Goal: Navigation & Orientation: Understand site structure

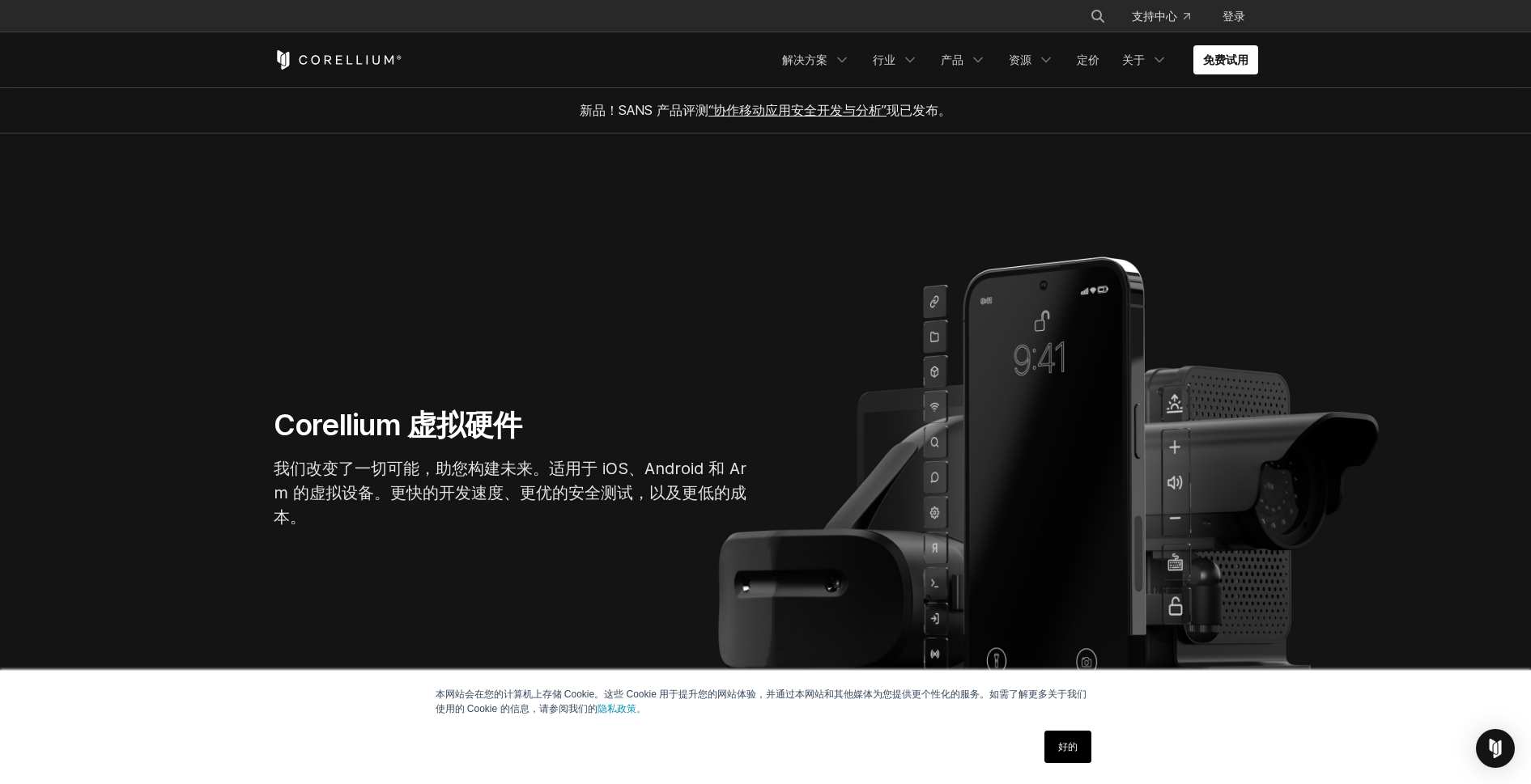
click at [743, 367] on section "Corellium 虚拟硬件 我们改变了一切可能，助您构建未来。适用于 iOS、Android 和 Arm 的虚拟设备。更快的开发速度、更优的安全测试，以及更…" at bounding box center [766, 474] width 1531 height 683
click at [813, 69] on link "解决方案" at bounding box center [816, 59] width 87 height 29
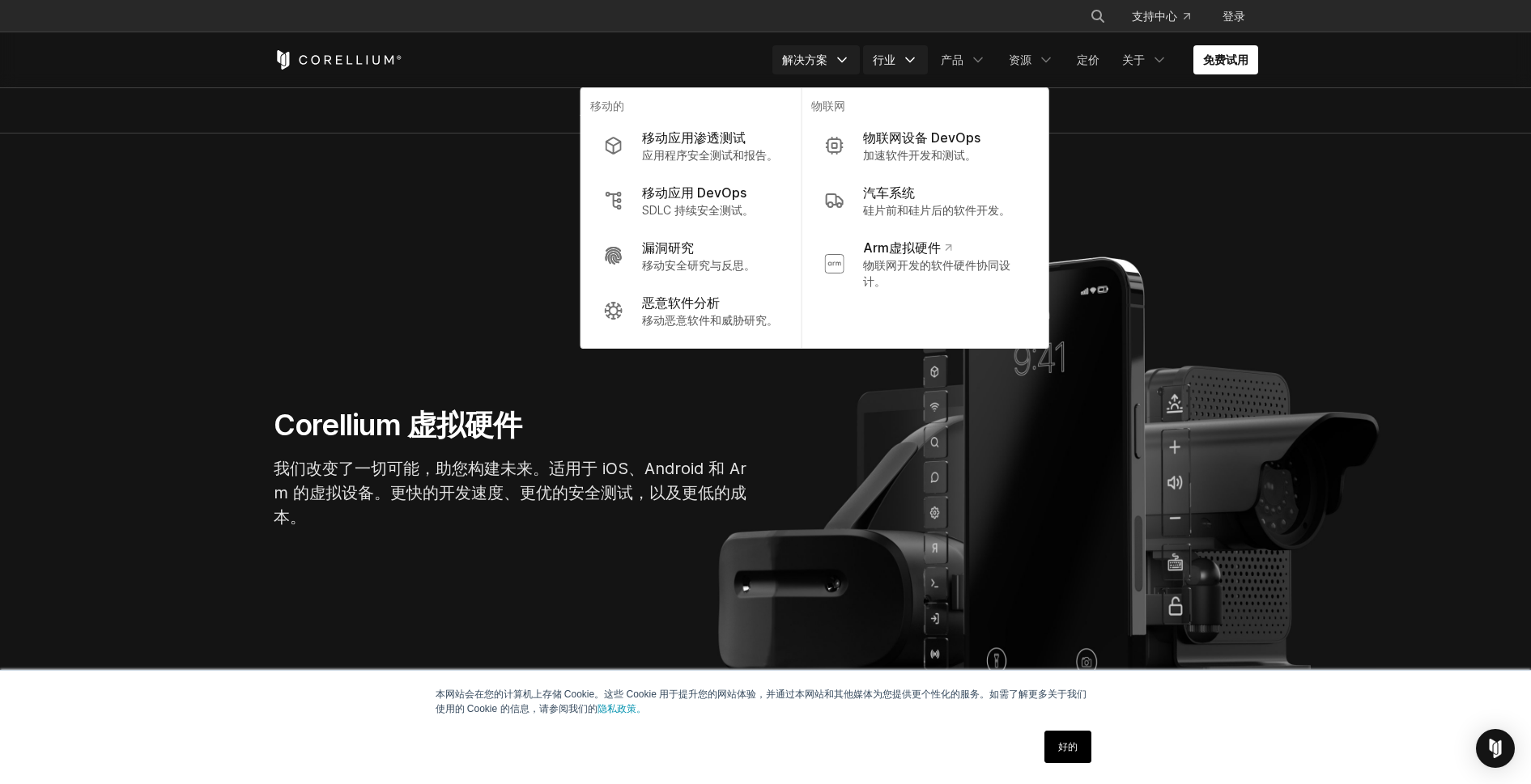
click at [878, 59] on font "行业" at bounding box center [884, 59] width 23 height 14
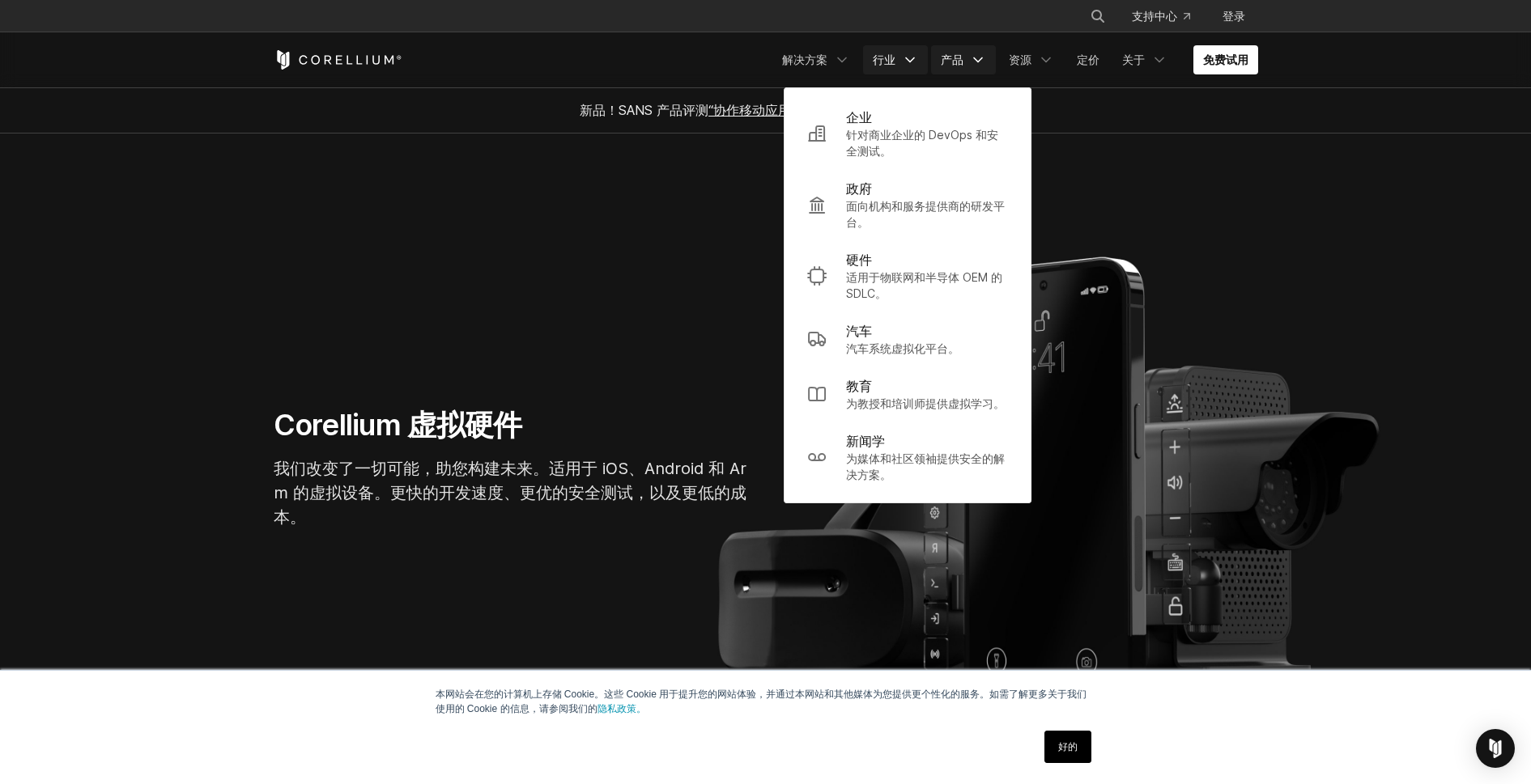
click at [934, 56] on link "产品" at bounding box center [964, 59] width 65 height 29
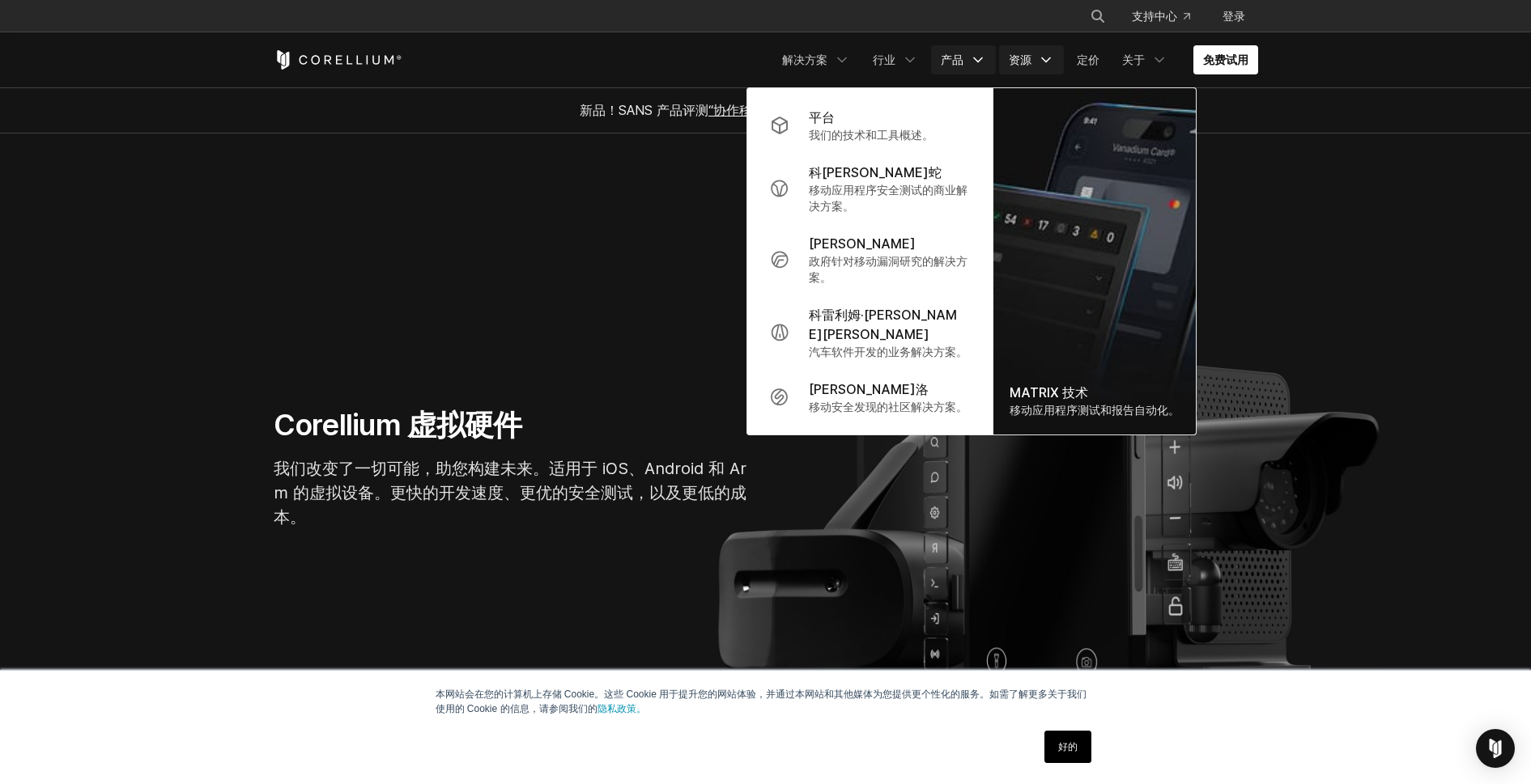
click at [1027, 55] on font "资源" at bounding box center [1020, 59] width 23 height 14
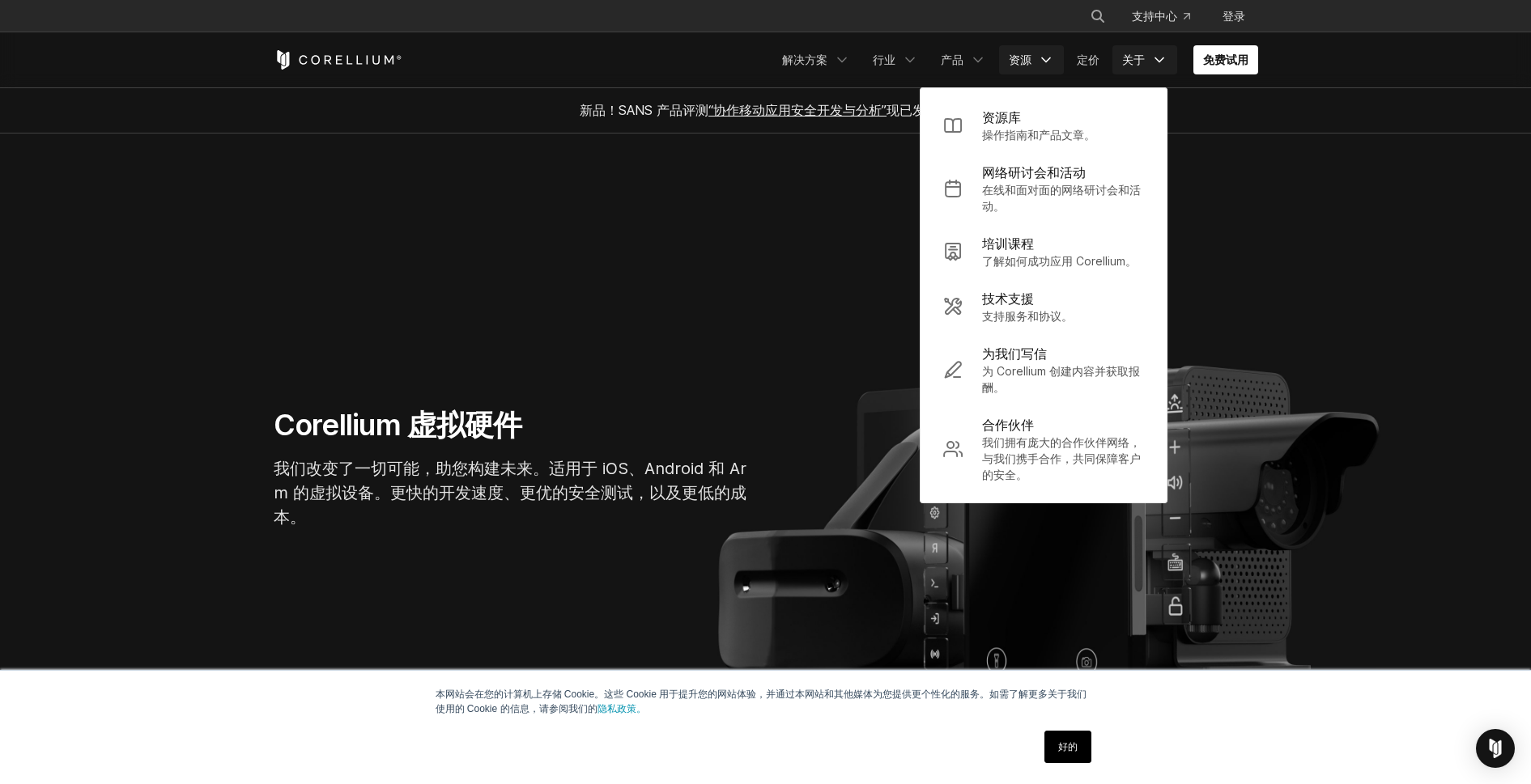
click at [1148, 59] on link "关于" at bounding box center [1145, 59] width 65 height 29
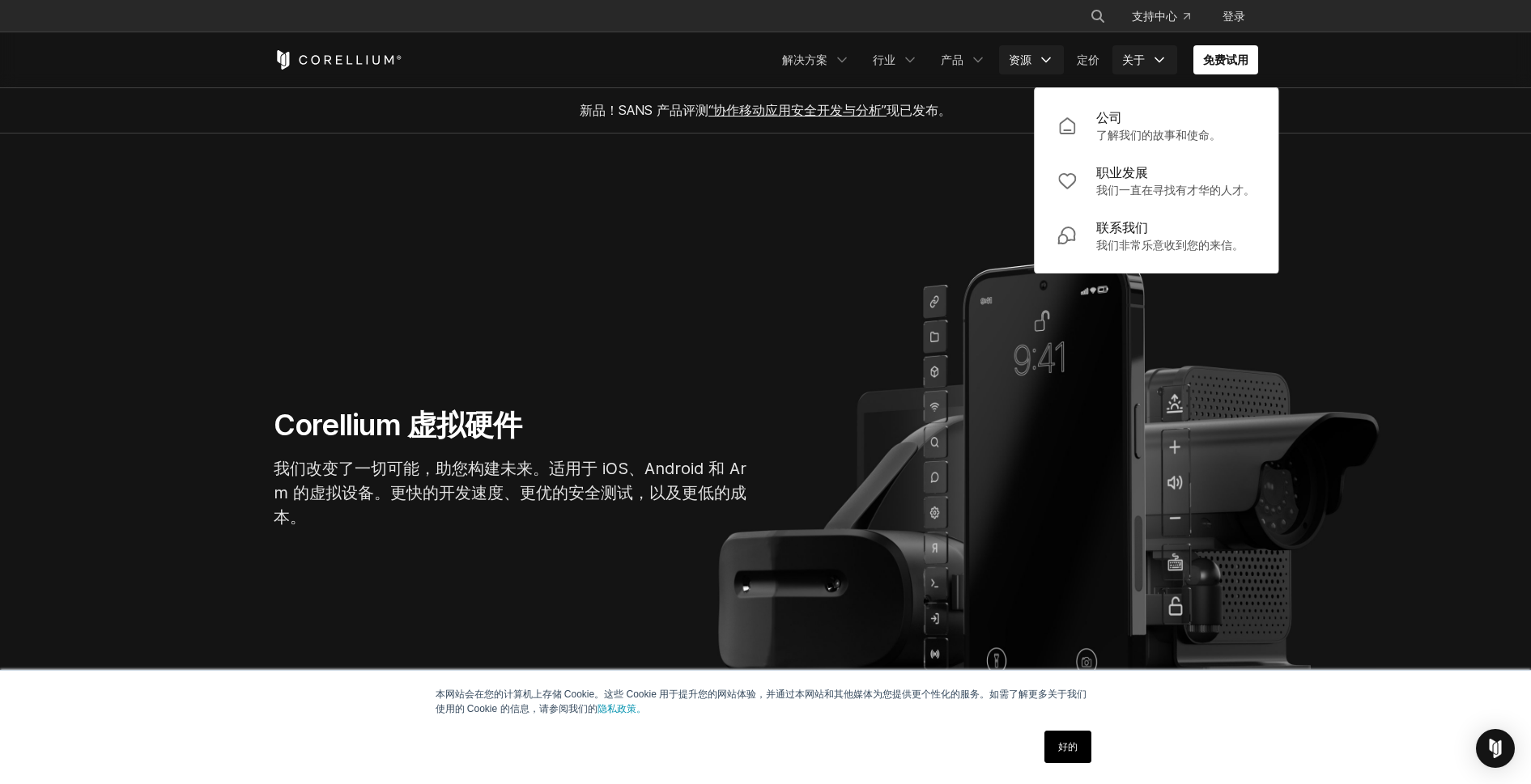
click at [1005, 72] on link "资源" at bounding box center [1031, 59] width 65 height 29
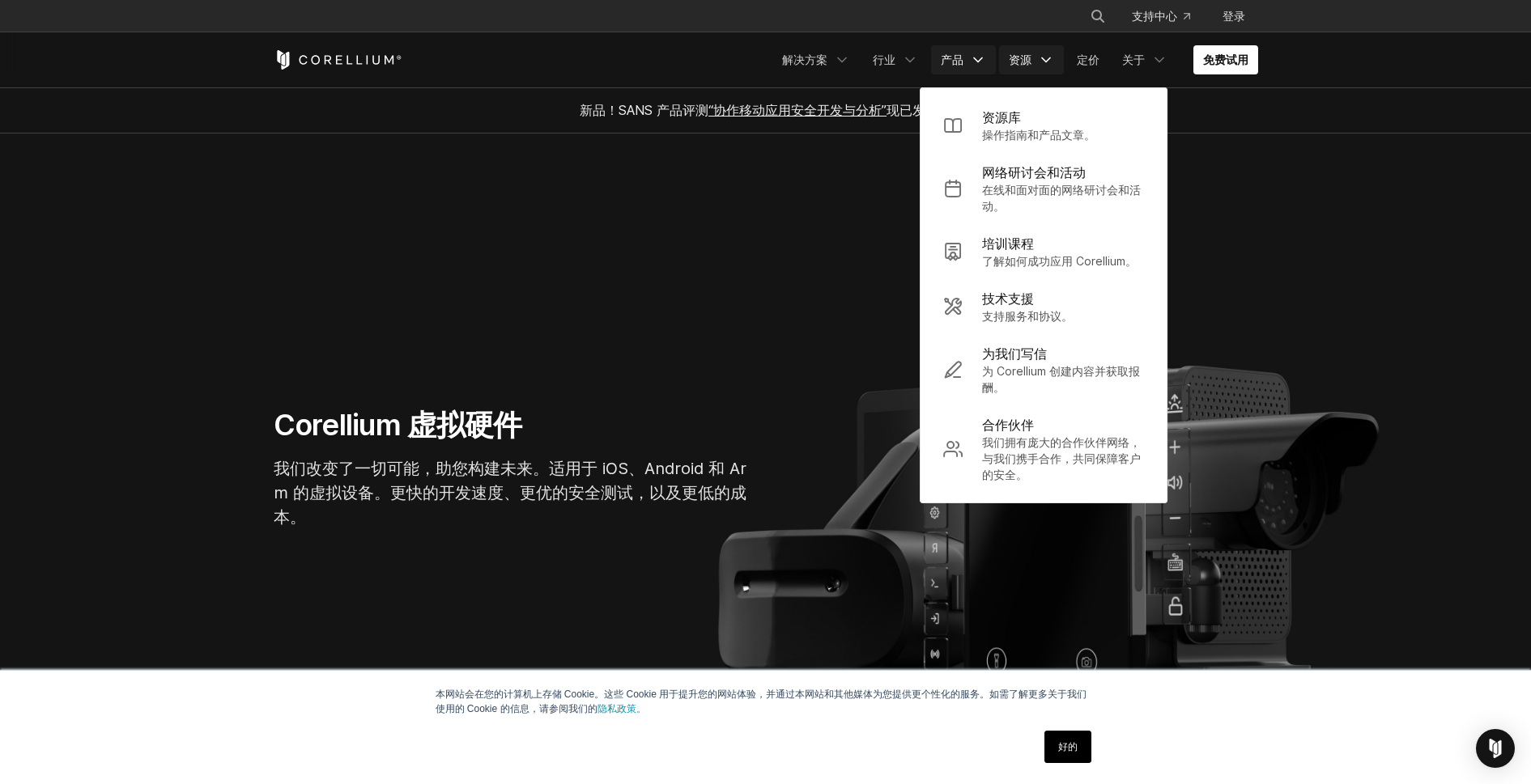
click at [962, 68] on font "产品" at bounding box center [952, 59] width 23 height 16
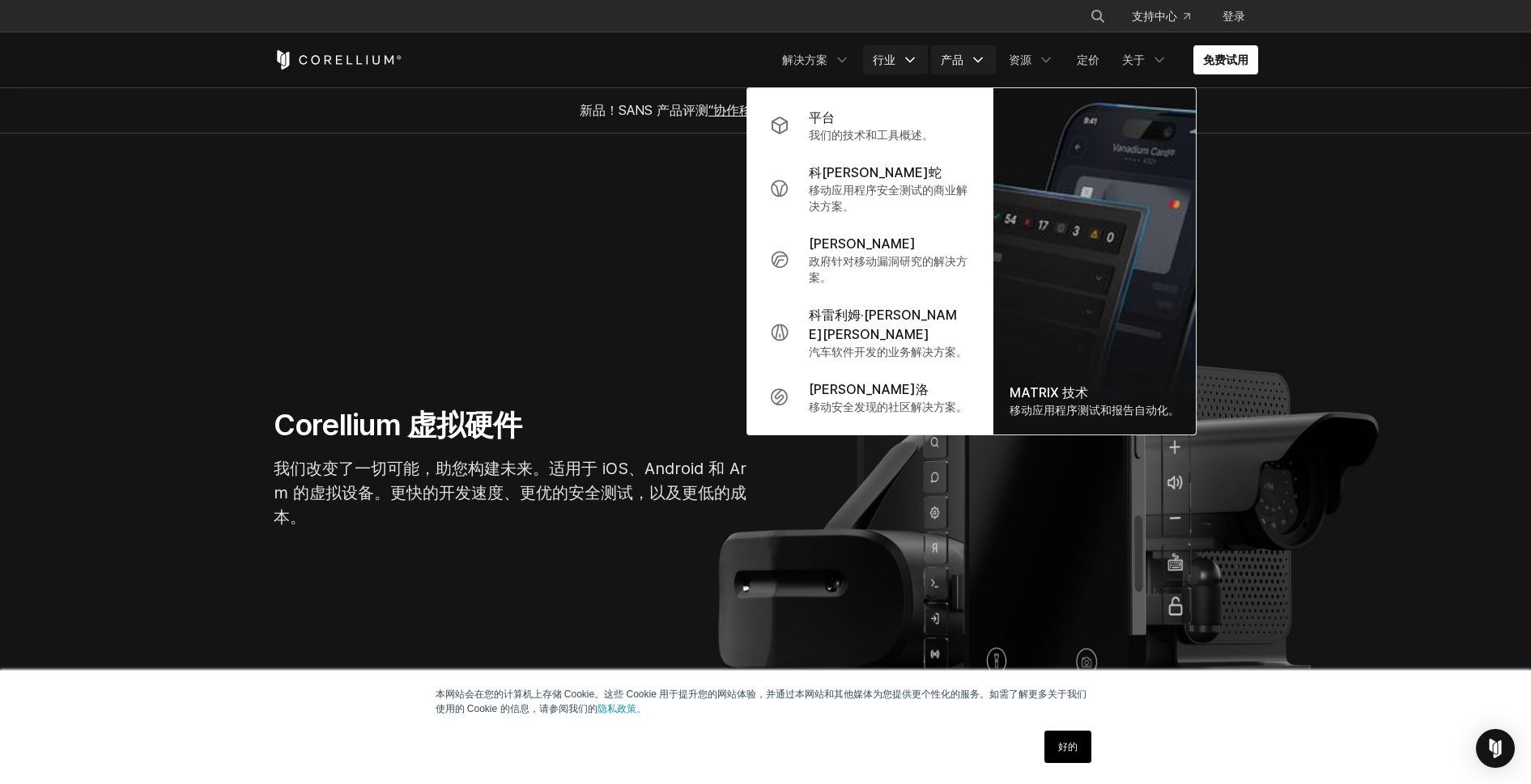
click at [895, 68] on link "行业" at bounding box center [895, 59] width 65 height 29
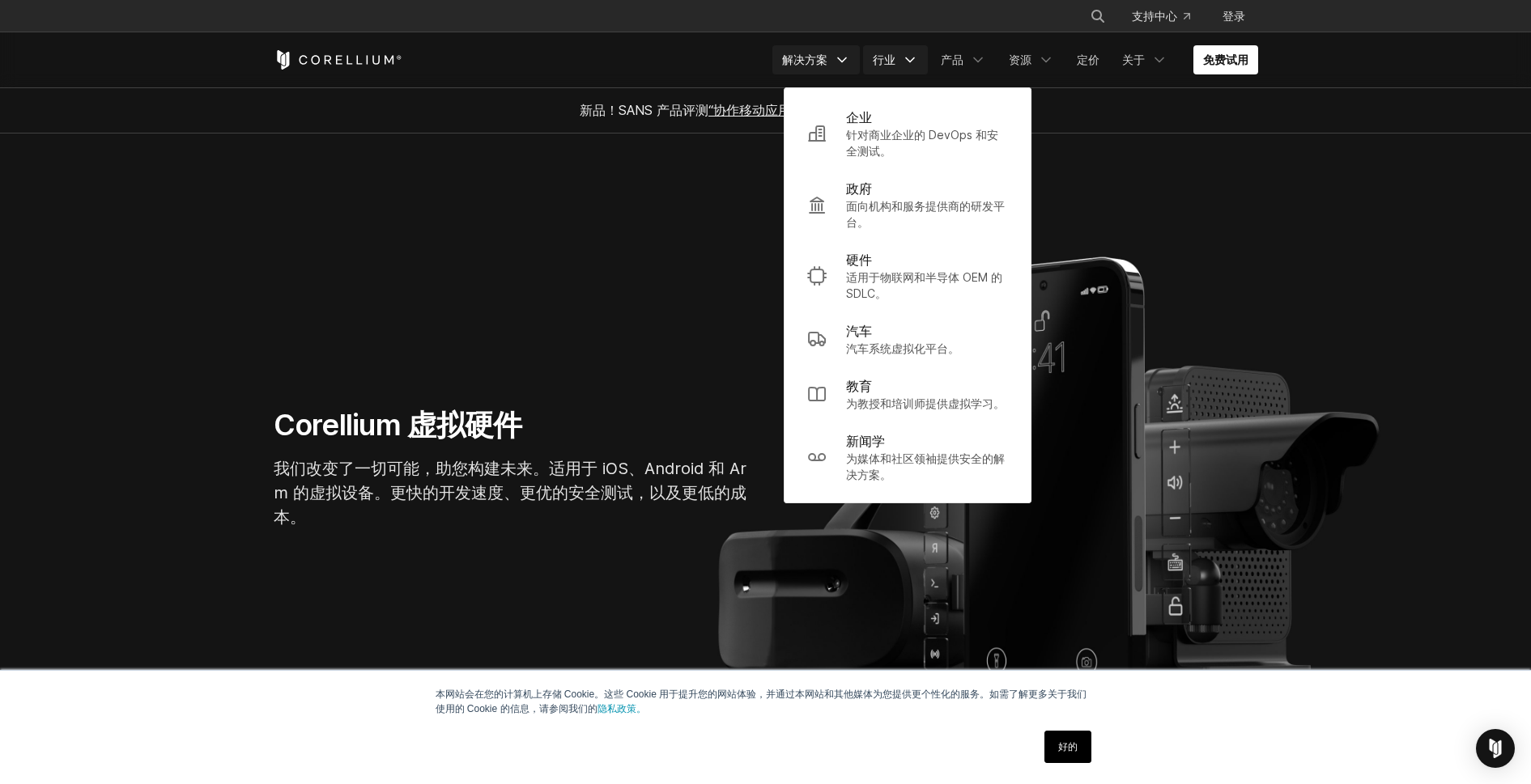
click at [831, 66] on link "解决方案" at bounding box center [816, 59] width 87 height 29
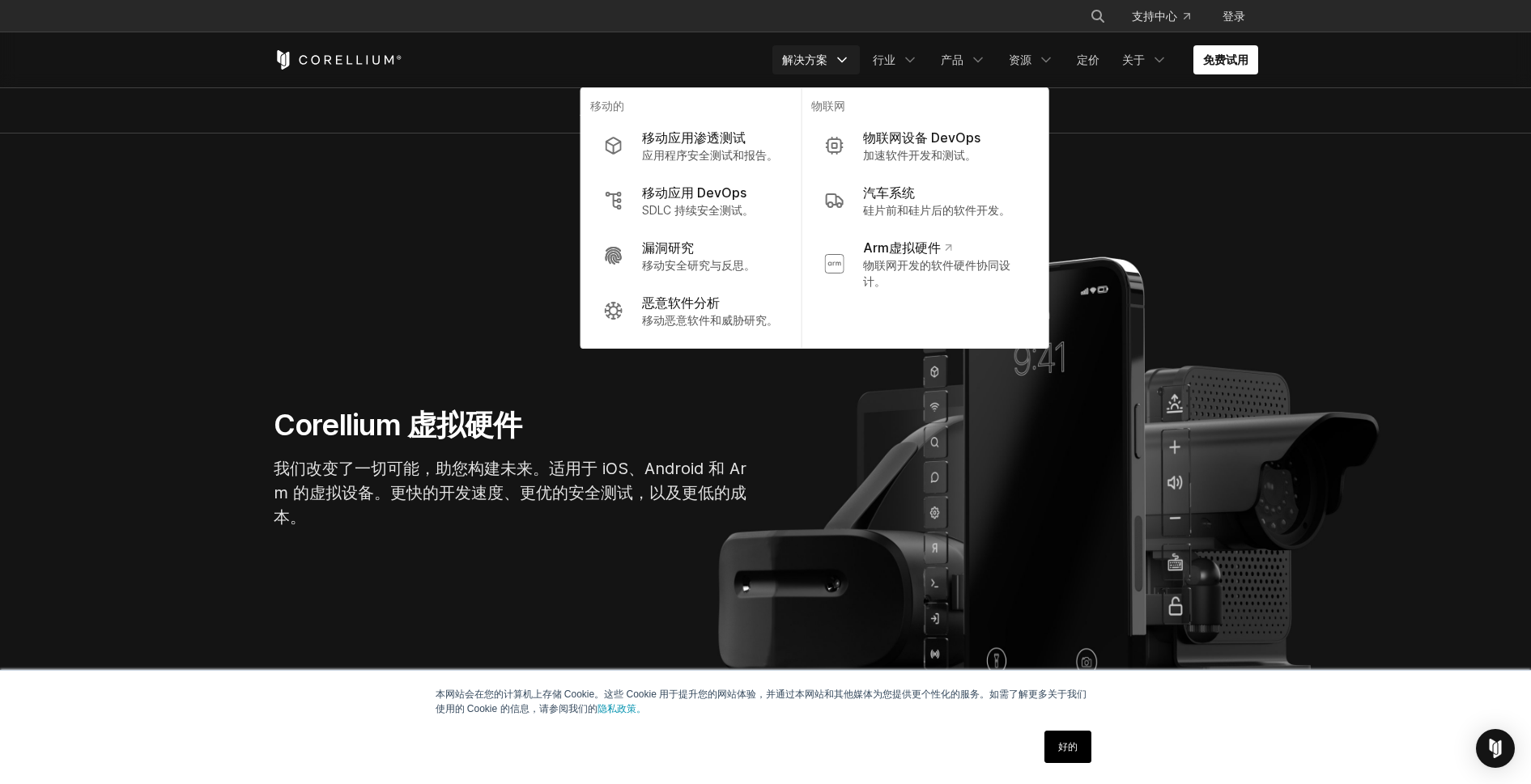
click at [1190, 137] on section "Corellium 虚拟硬件 我们改变了一切可能，助您构建未来。适用于 iOS、Android 和 Arm 的虚拟设备。更快的开发速度、更优的安全测试，以及更…" at bounding box center [766, 474] width 1531 height 683
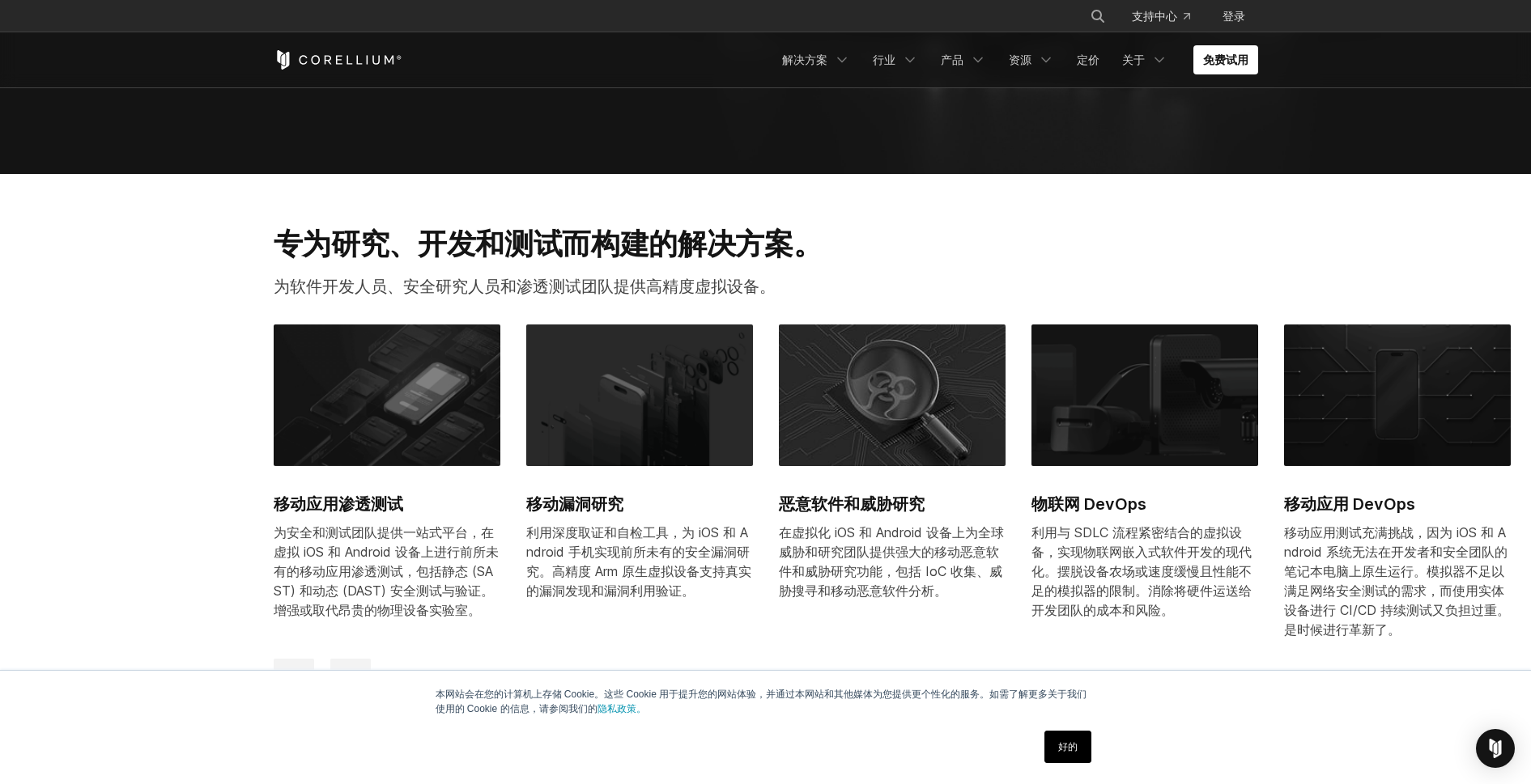
scroll to position [844, 0]
